Goal: Task Accomplishment & Management: Use online tool/utility

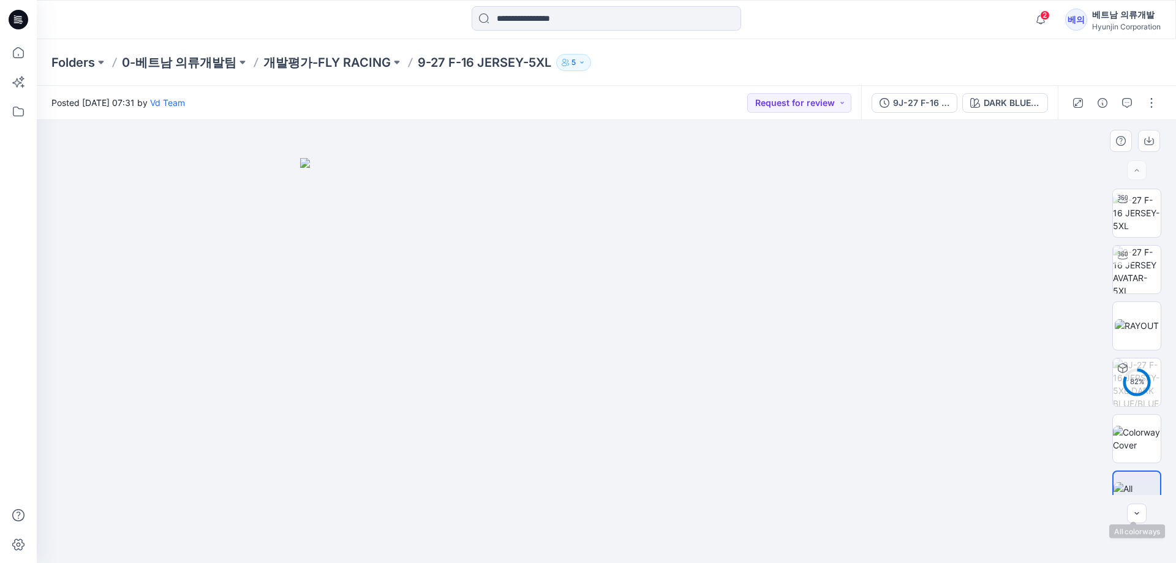
click at [1122, 482] on img at bounding box center [1137, 495] width 47 height 26
click at [1149, 322] on img at bounding box center [1137, 325] width 44 height 13
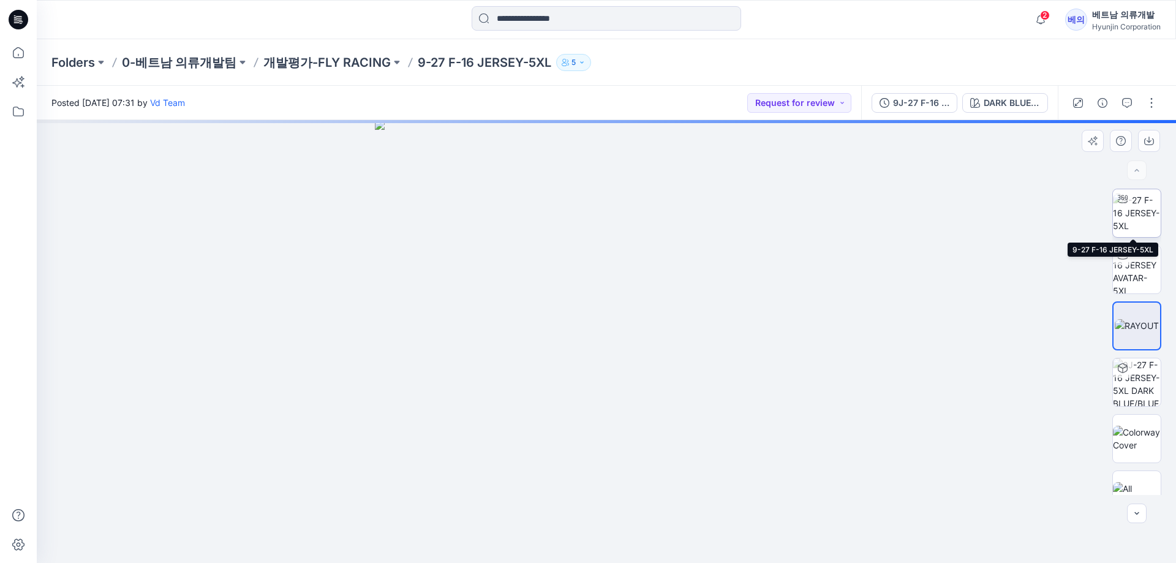
click at [1143, 214] on img at bounding box center [1137, 213] width 48 height 39
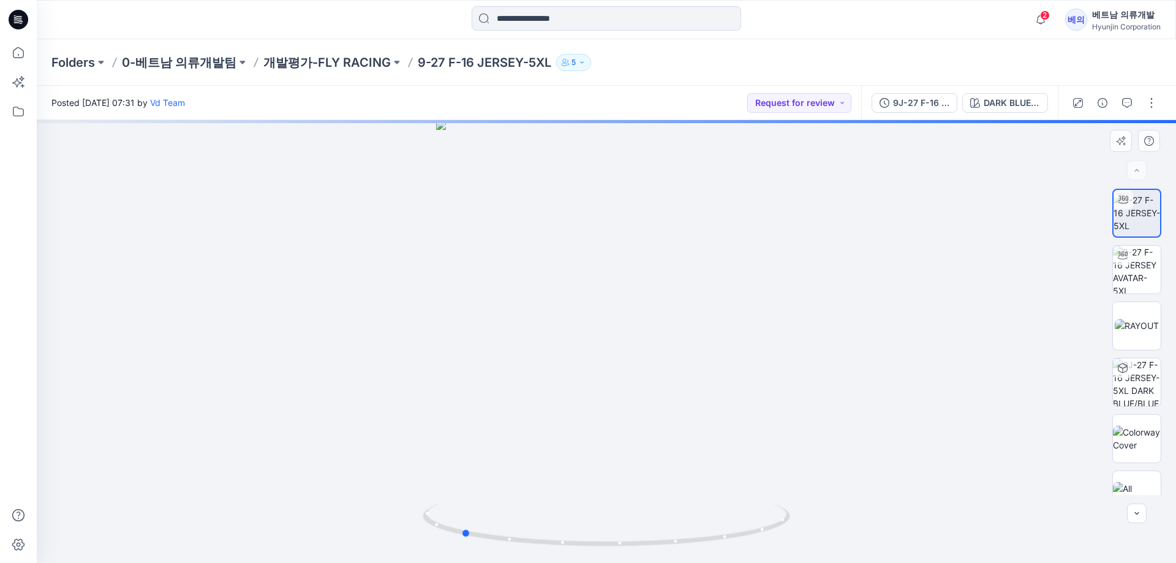
drag, startPoint x: 715, startPoint y: 406, endPoint x: 571, endPoint y: 396, distance: 144.3
click at [571, 396] on div at bounding box center [606, 341] width 1139 height 443
click at [1142, 275] on img at bounding box center [1137, 270] width 48 height 48
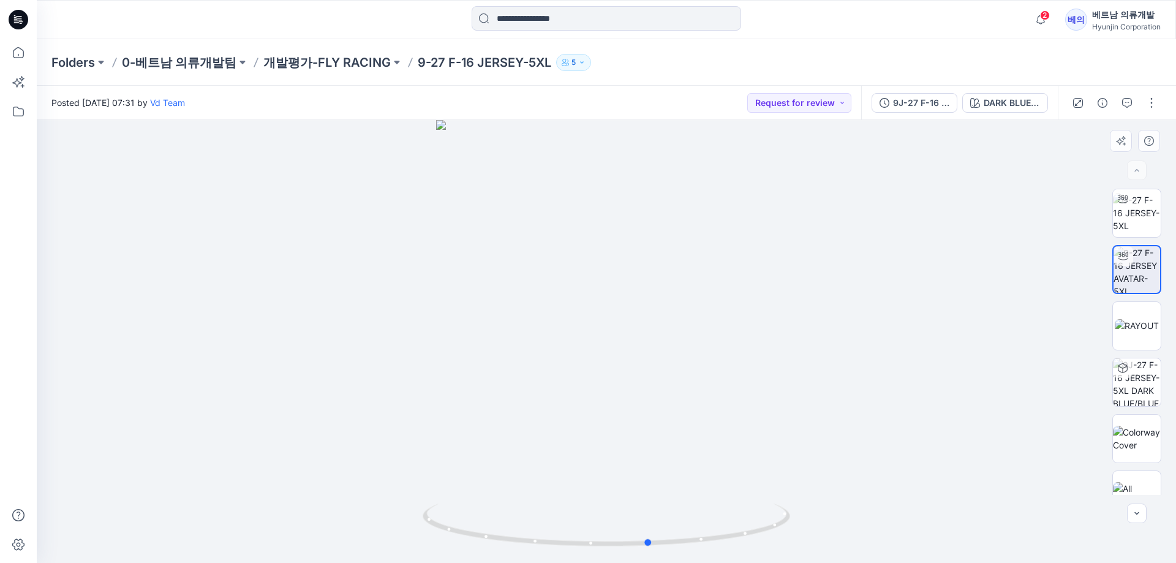
drag, startPoint x: 732, startPoint y: 338, endPoint x: 408, endPoint y: 321, distance: 324.5
click at [408, 321] on div at bounding box center [606, 341] width 1139 height 443
click at [1008, 104] on div "DARK BLUE/BLUE/NAVY" at bounding box center [1012, 102] width 56 height 13
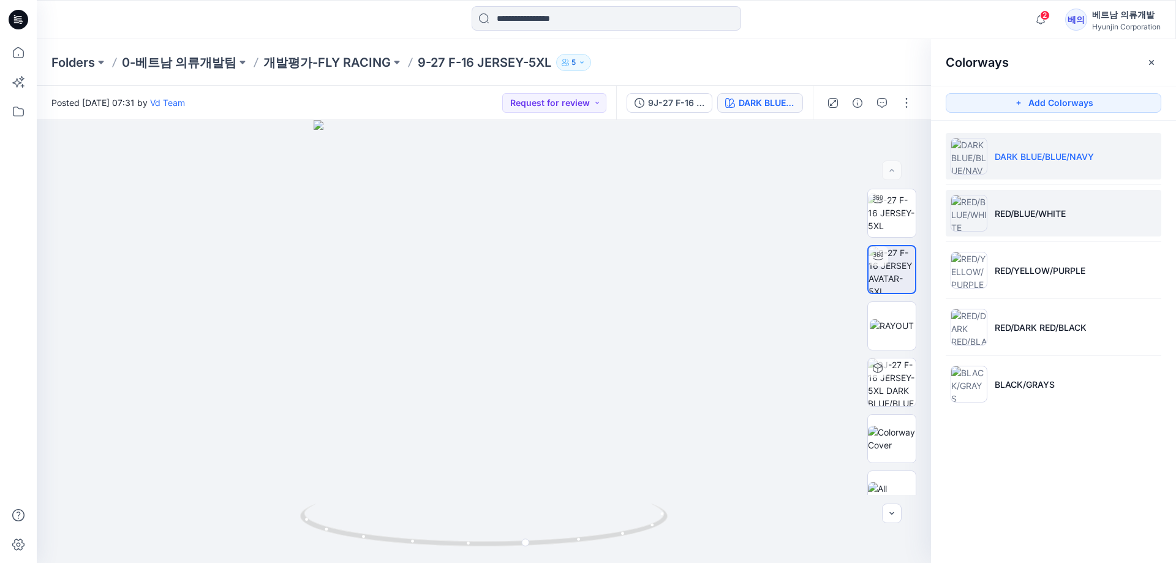
click at [987, 216] on li "RED/BLUE/WHITE" at bounding box center [1054, 213] width 216 height 47
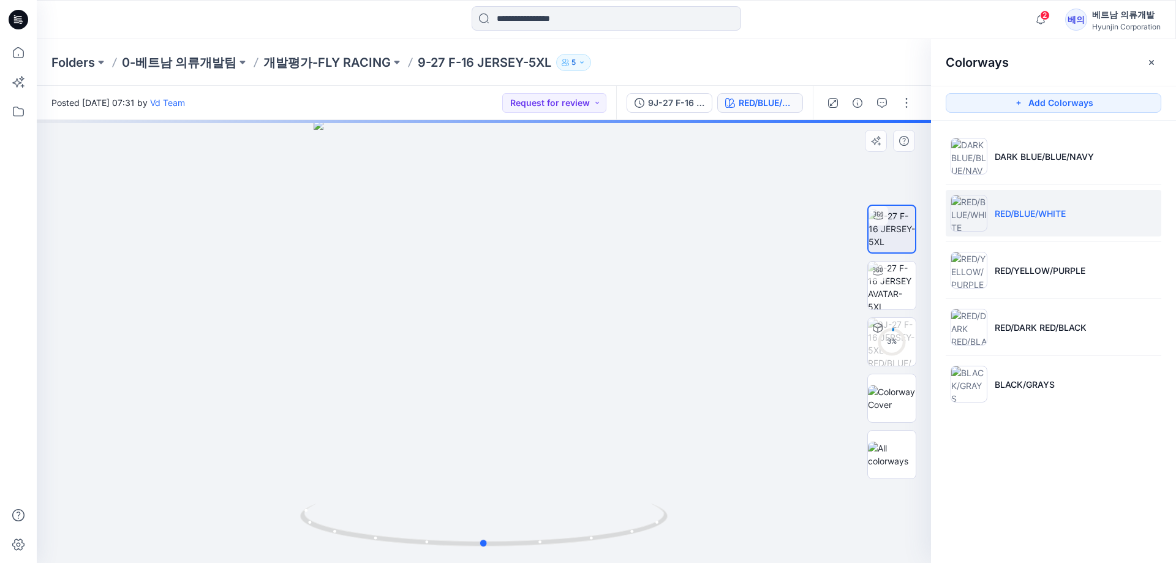
drag, startPoint x: 665, startPoint y: 354, endPoint x: 595, endPoint y: 347, distance: 70.2
click at [595, 347] on div at bounding box center [484, 341] width 894 height 443
click at [887, 299] on img at bounding box center [892, 286] width 48 height 48
drag, startPoint x: 746, startPoint y: 363, endPoint x: 674, endPoint y: 359, distance: 72.4
click at [674, 359] on div at bounding box center [484, 341] width 894 height 443
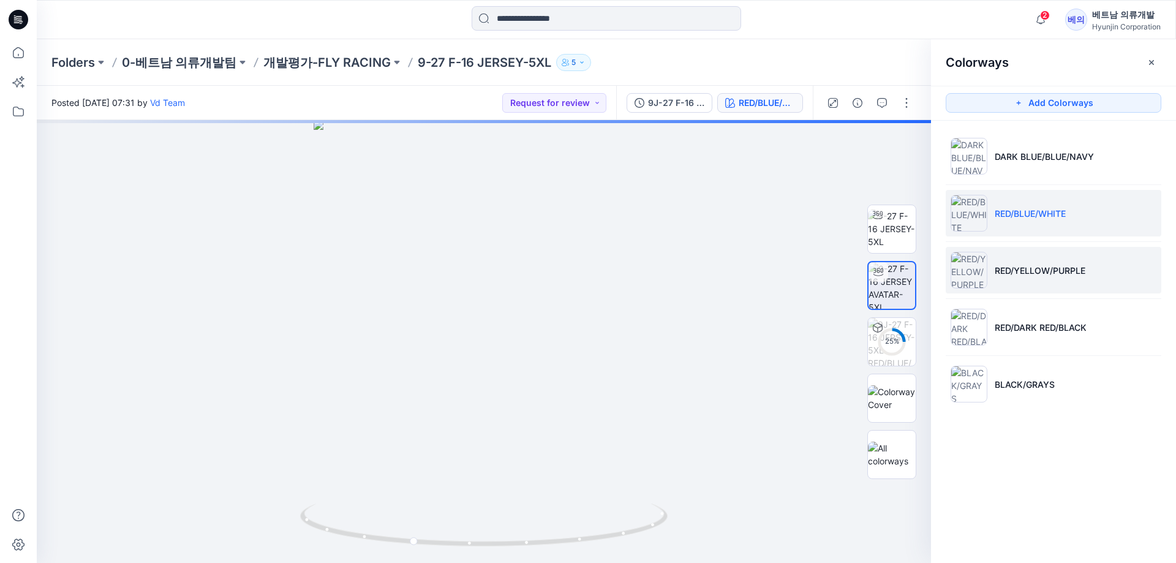
click at [1027, 270] on p "RED/YELLOW/PURPLE" at bounding box center [1040, 270] width 91 height 13
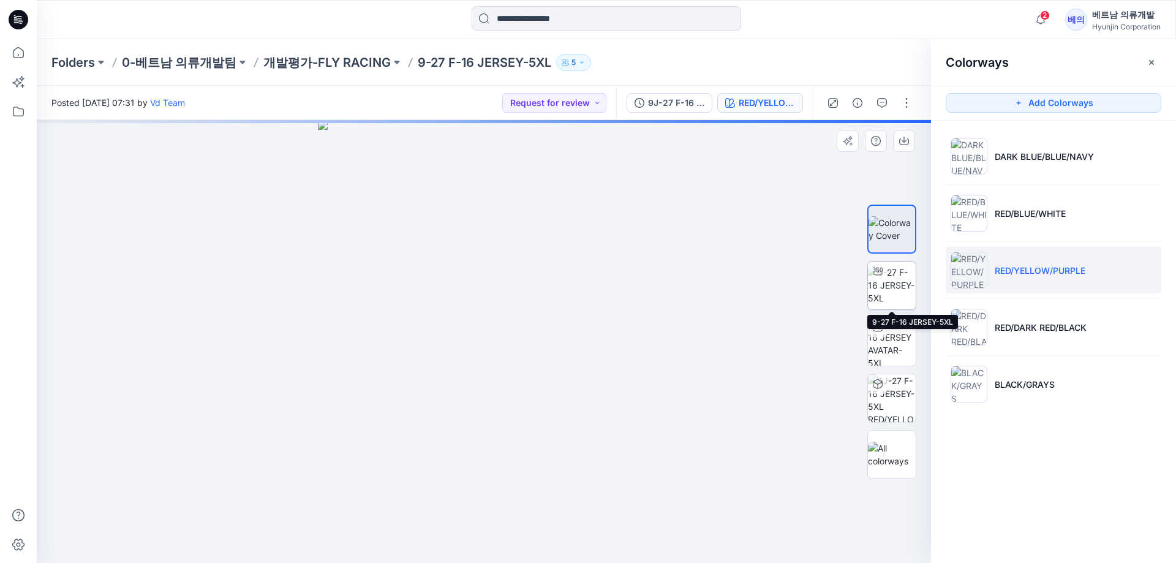
click at [881, 285] on img at bounding box center [892, 285] width 48 height 39
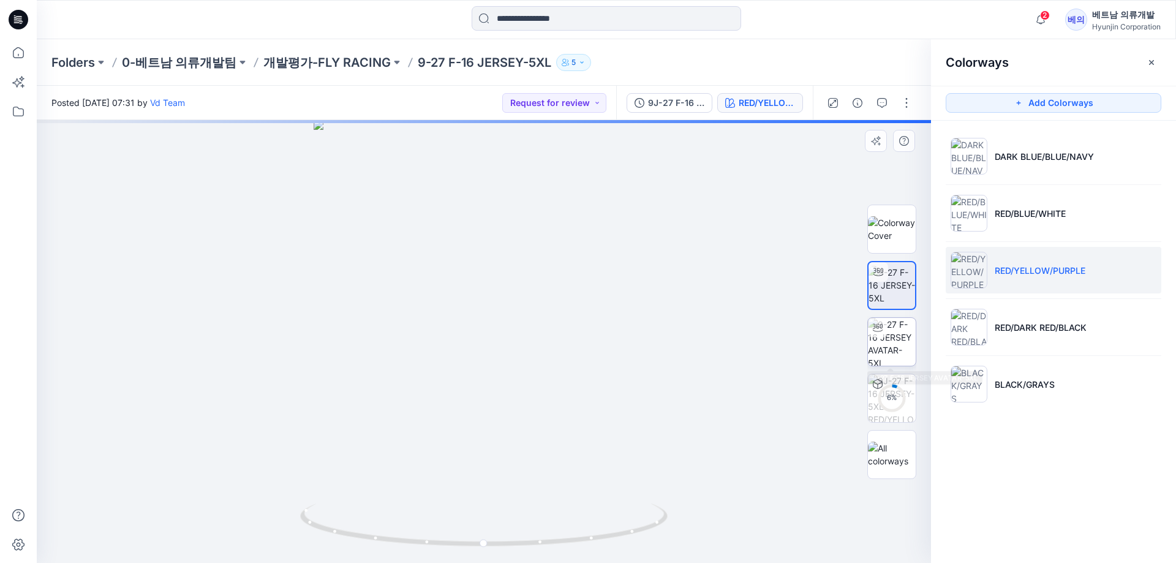
click at [894, 340] on img at bounding box center [892, 342] width 48 height 48
drag, startPoint x: 763, startPoint y: 374, endPoint x: 673, endPoint y: 357, distance: 91.0
click at [673, 357] on div at bounding box center [484, 341] width 894 height 443
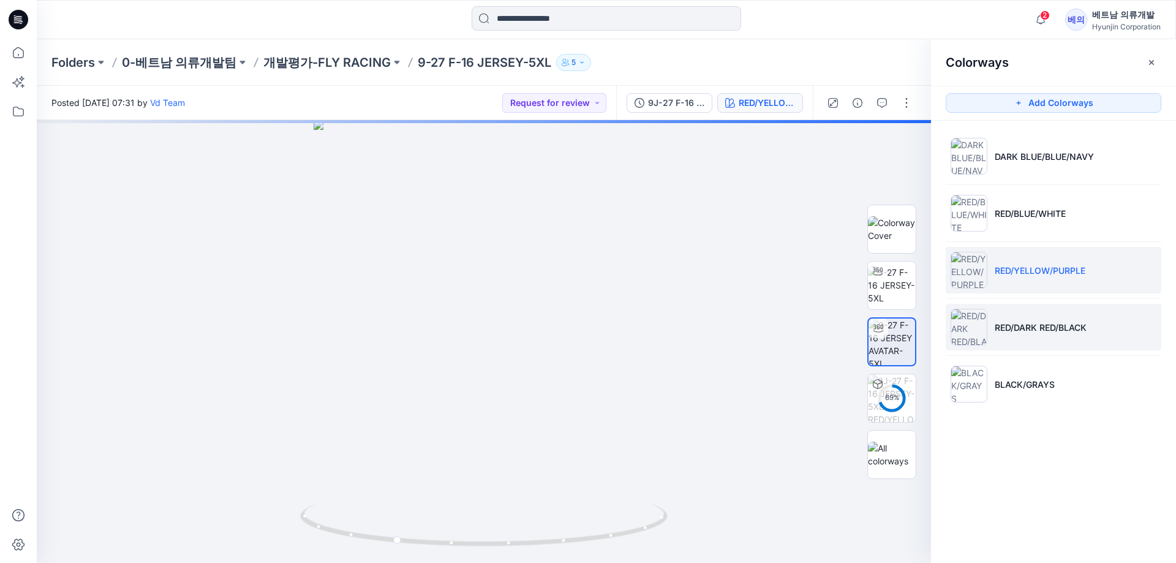
click at [1056, 333] on p "RED/DARK RED/BLACK" at bounding box center [1041, 327] width 92 height 13
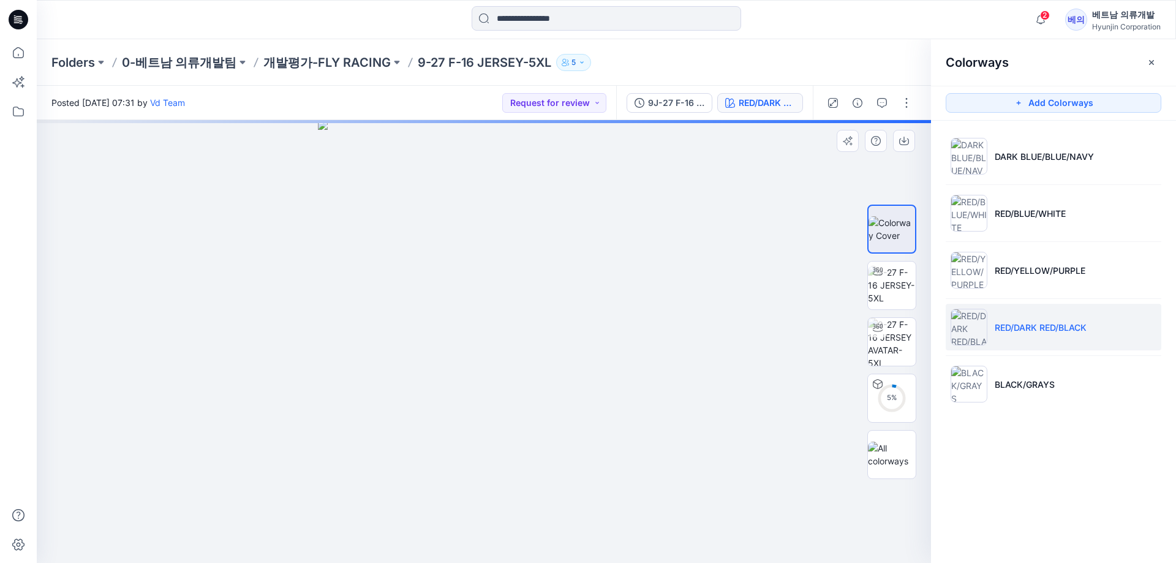
drag, startPoint x: 767, startPoint y: 352, endPoint x: 655, endPoint y: 355, distance: 111.5
click at [652, 355] on div at bounding box center [484, 341] width 894 height 443
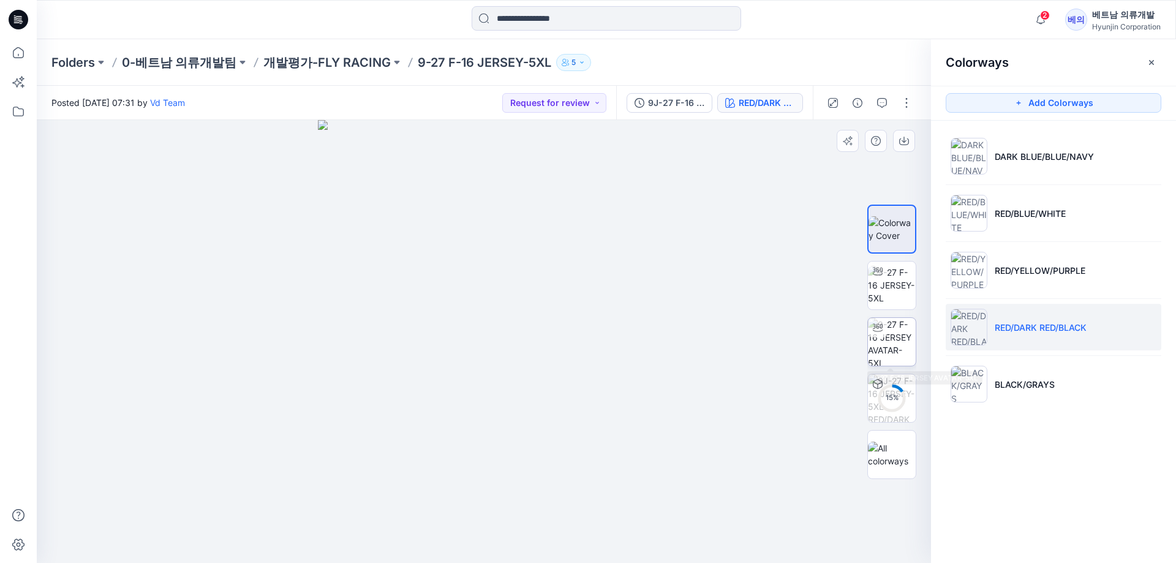
click at [903, 346] on img at bounding box center [892, 342] width 48 height 48
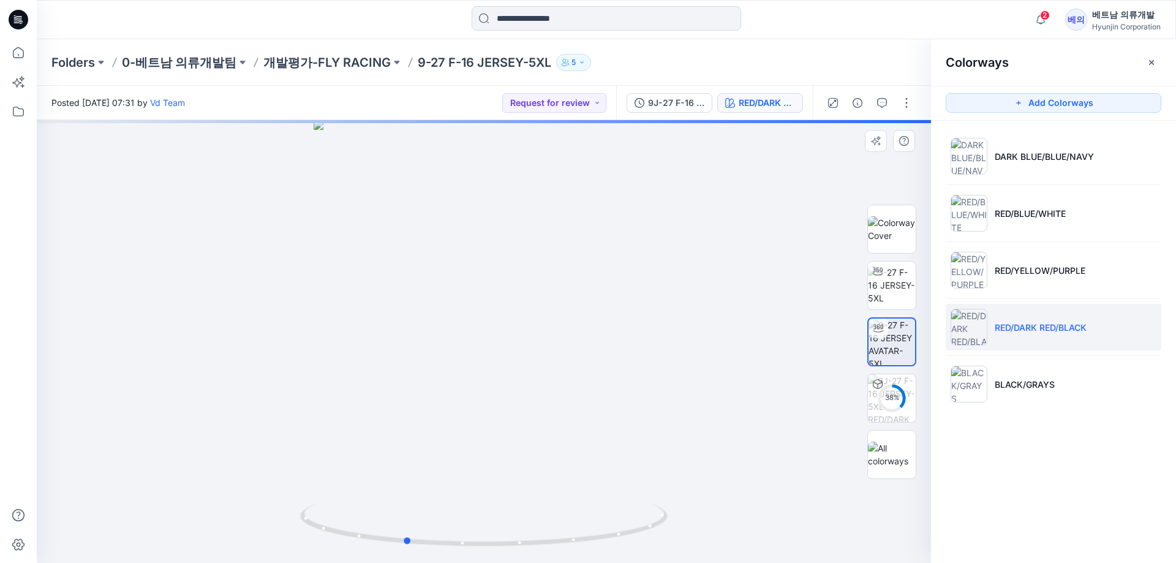
drag, startPoint x: 749, startPoint y: 406, endPoint x: 670, endPoint y: 401, distance: 79.2
click at [670, 401] on div at bounding box center [484, 341] width 894 height 443
click at [1025, 392] on li "BLACK/GRAYS" at bounding box center [1054, 384] width 216 height 47
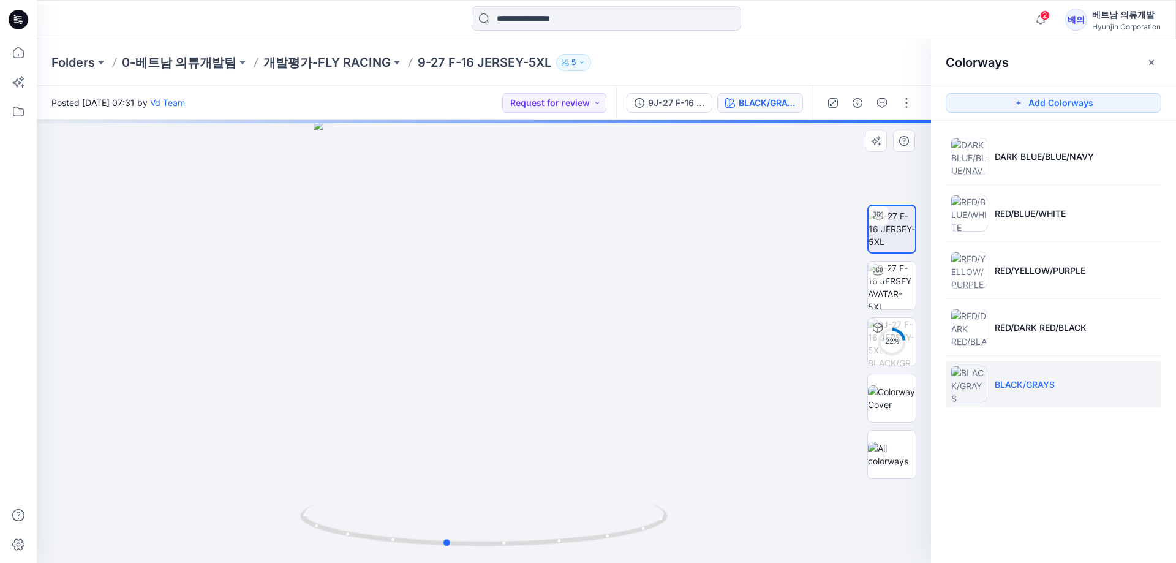
drag, startPoint x: 794, startPoint y: 355, endPoint x: 756, endPoint y: 355, distance: 38.0
click at [756, 355] on div at bounding box center [484, 341] width 894 height 443
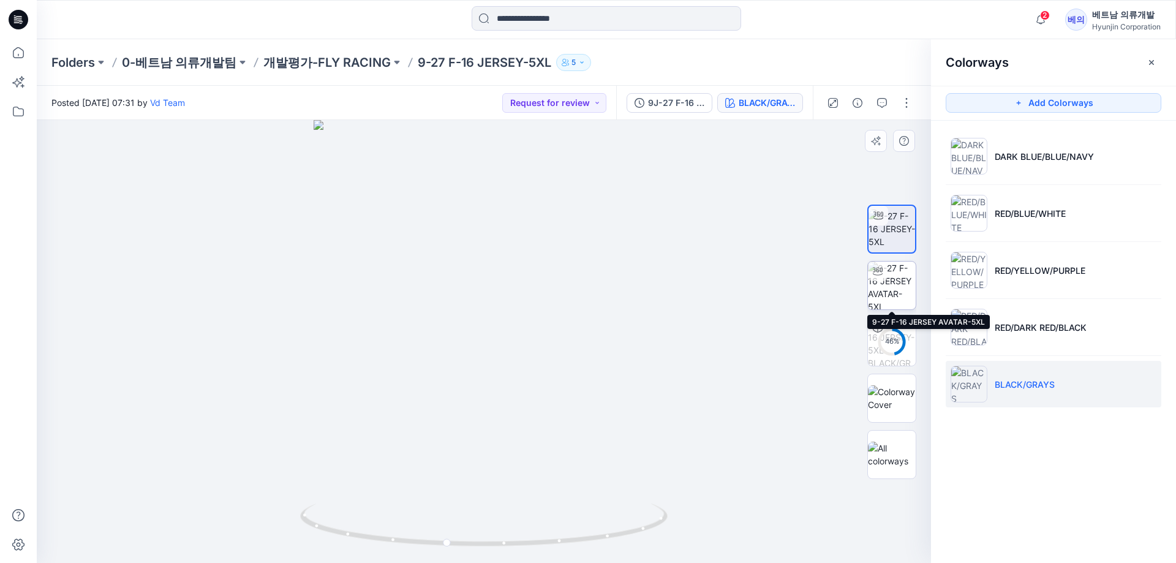
click at [884, 284] on img at bounding box center [892, 286] width 48 height 48
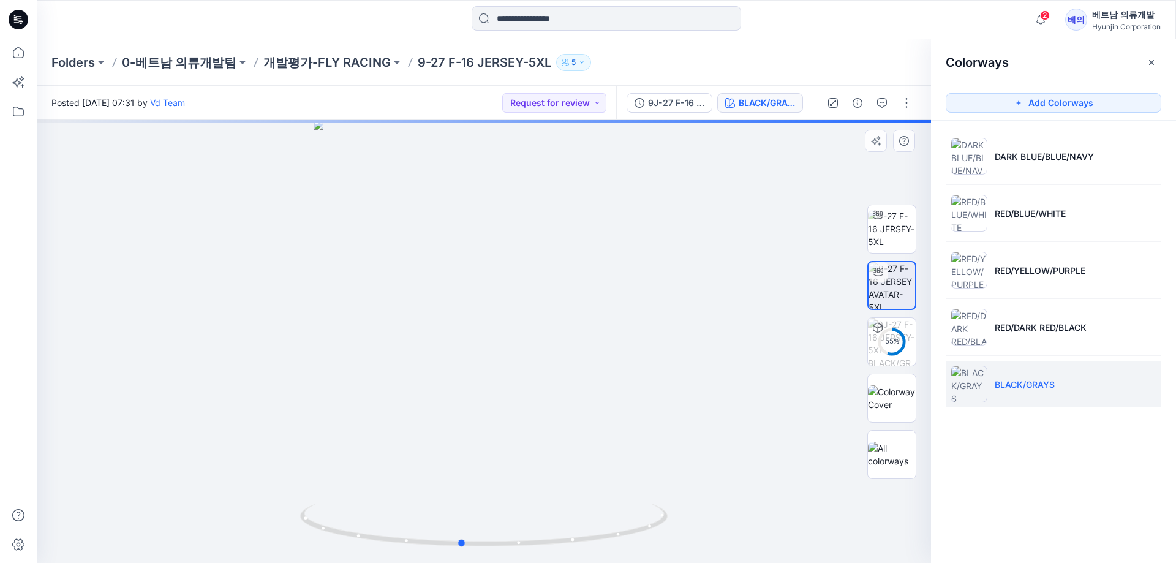
drag, startPoint x: 700, startPoint y: 325, endPoint x: 645, endPoint y: 325, distance: 55.1
click at [645, 325] on div at bounding box center [484, 341] width 894 height 443
click at [543, 106] on button "Request for review" at bounding box center [554, 103] width 104 height 20
click at [548, 183] on p "Approved" at bounding box center [541, 187] width 40 height 16
